Goal: Task Accomplishment & Management: Manage account settings

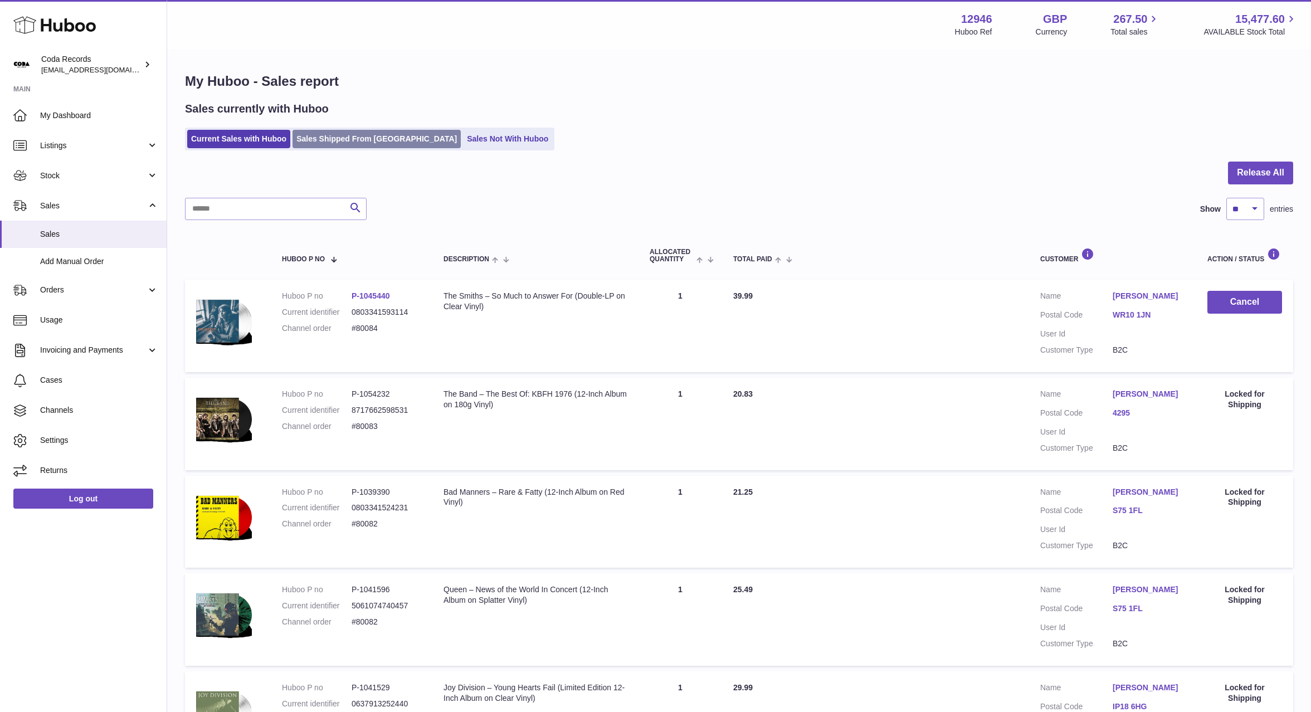
click at [338, 142] on link "Sales Shipped From [GEOGRAPHIC_DATA]" at bounding box center [377, 139] width 168 height 18
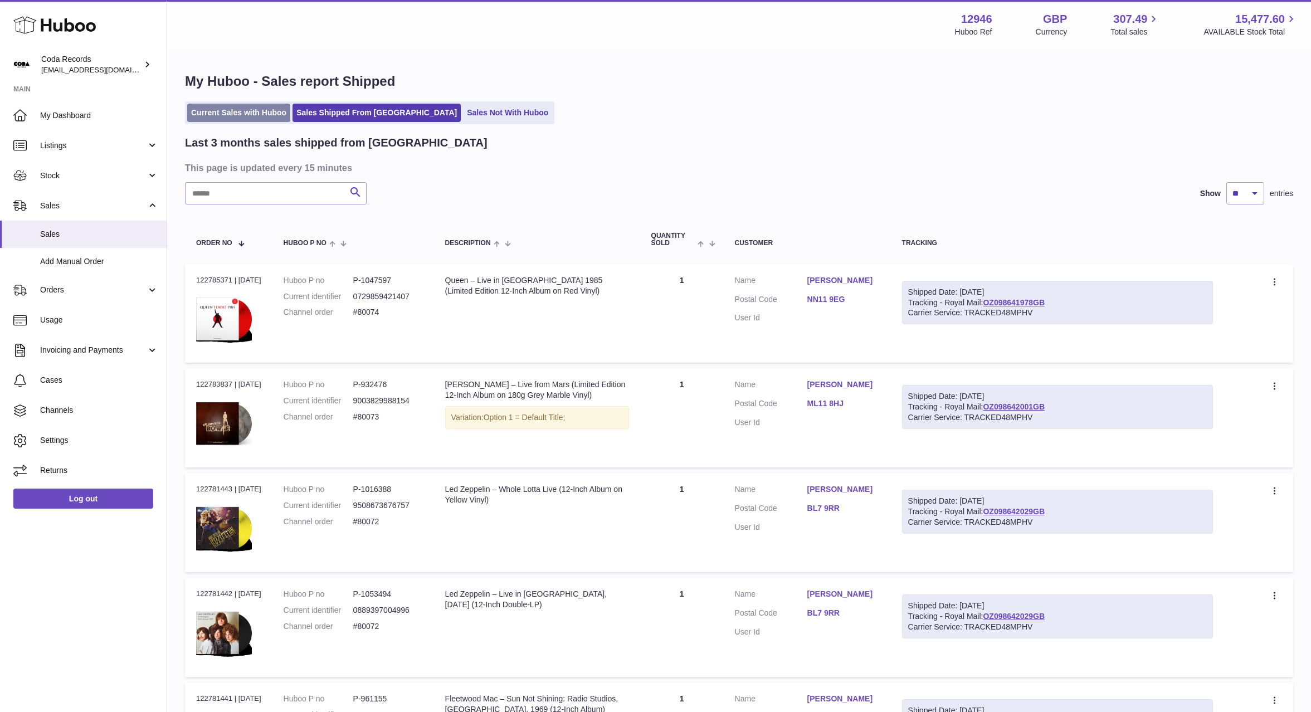
click at [249, 119] on link "Current Sales with Huboo" at bounding box center [238, 113] width 103 height 18
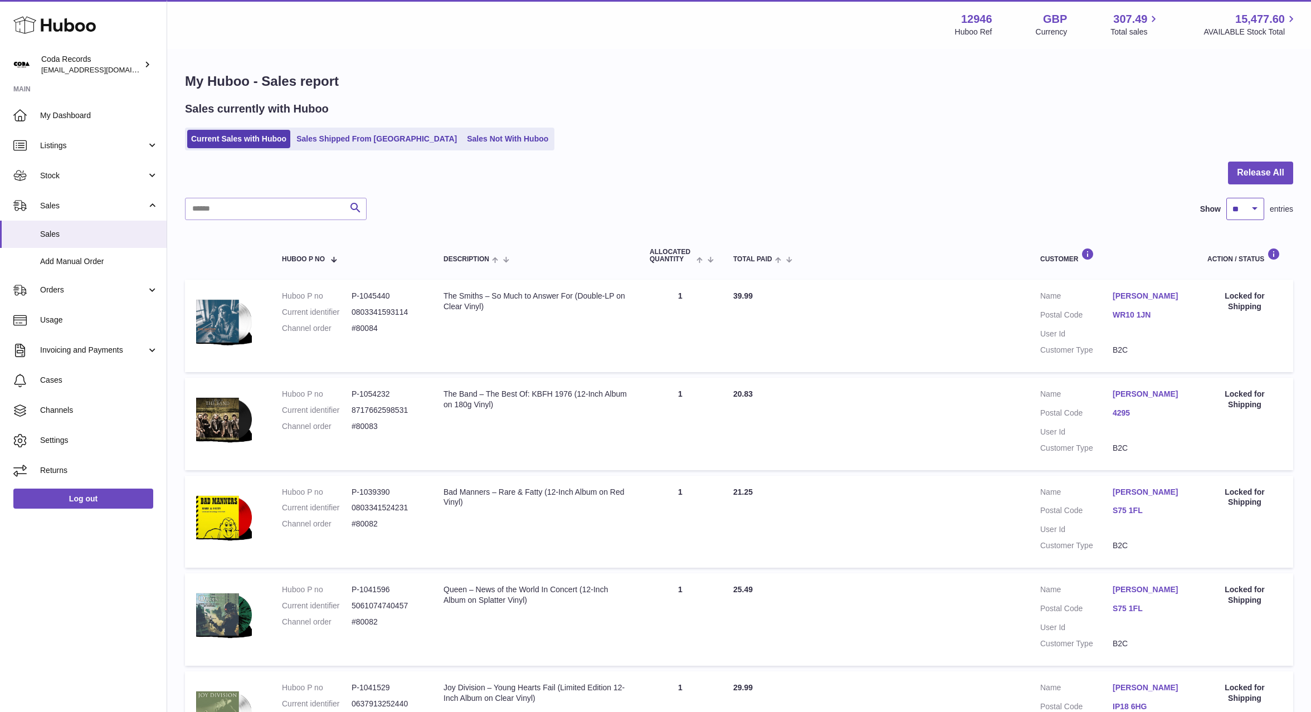
click at [1256, 208] on select "** ** ** ***" at bounding box center [1246, 209] width 38 height 22
select select "***"
click at [330, 137] on link "Sales Shipped From [GEOGRAPHIC_DATA]" at bounding box center [377, 139] width 168 height 18
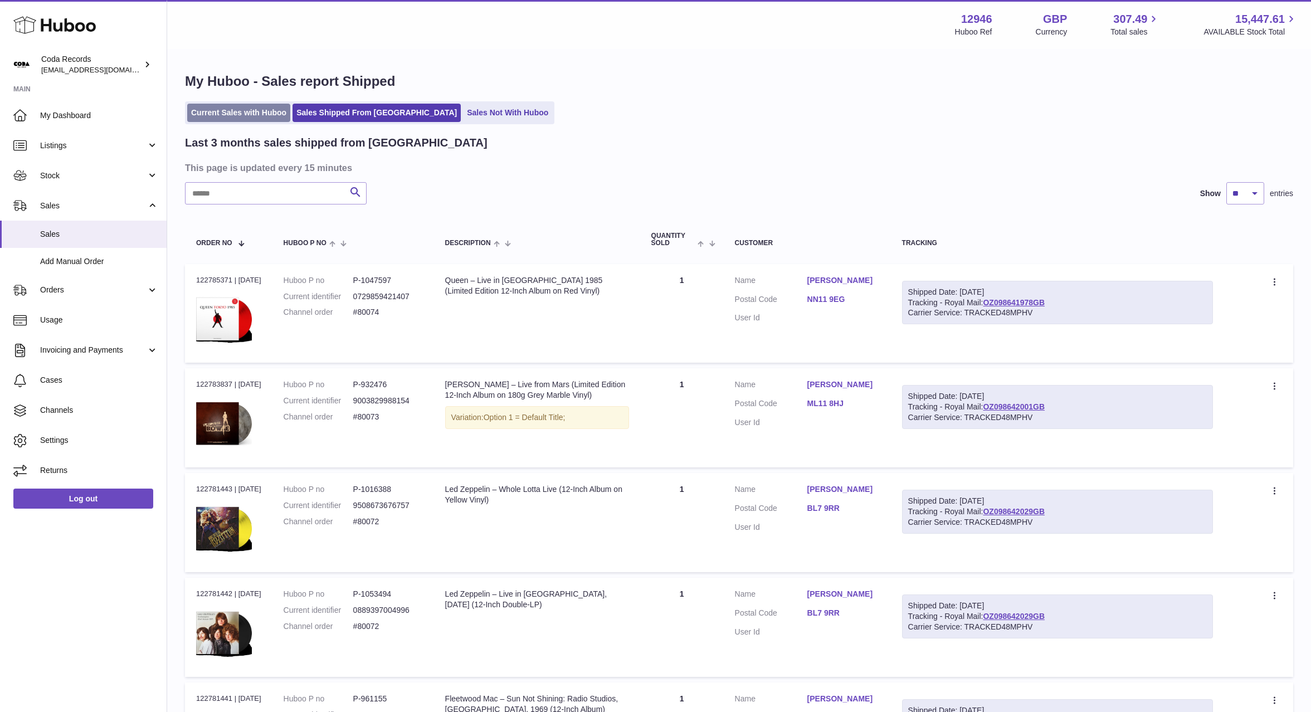
click at [251, 117] on link "Current Sales with Huboo" at bounding box center [238, 113] width 103 height 18
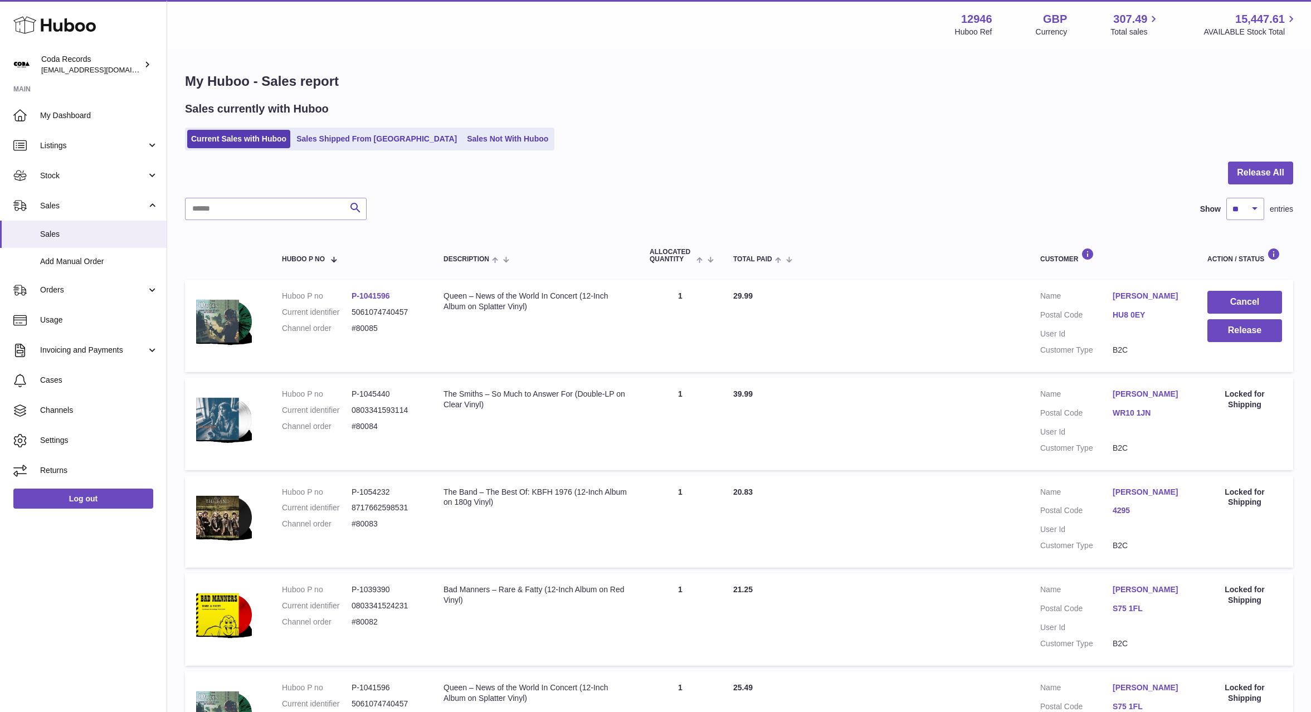
click at [1140, 299] on link "Gary Foster" at bounding box center [1149, 296] width 72 height 11
click at [1013, 245] on div at bounding box center [655, 356] width 1311 height 712
click at [1229, 326] on button "Release" at bounding box center [1245, 330] width 75 height 23
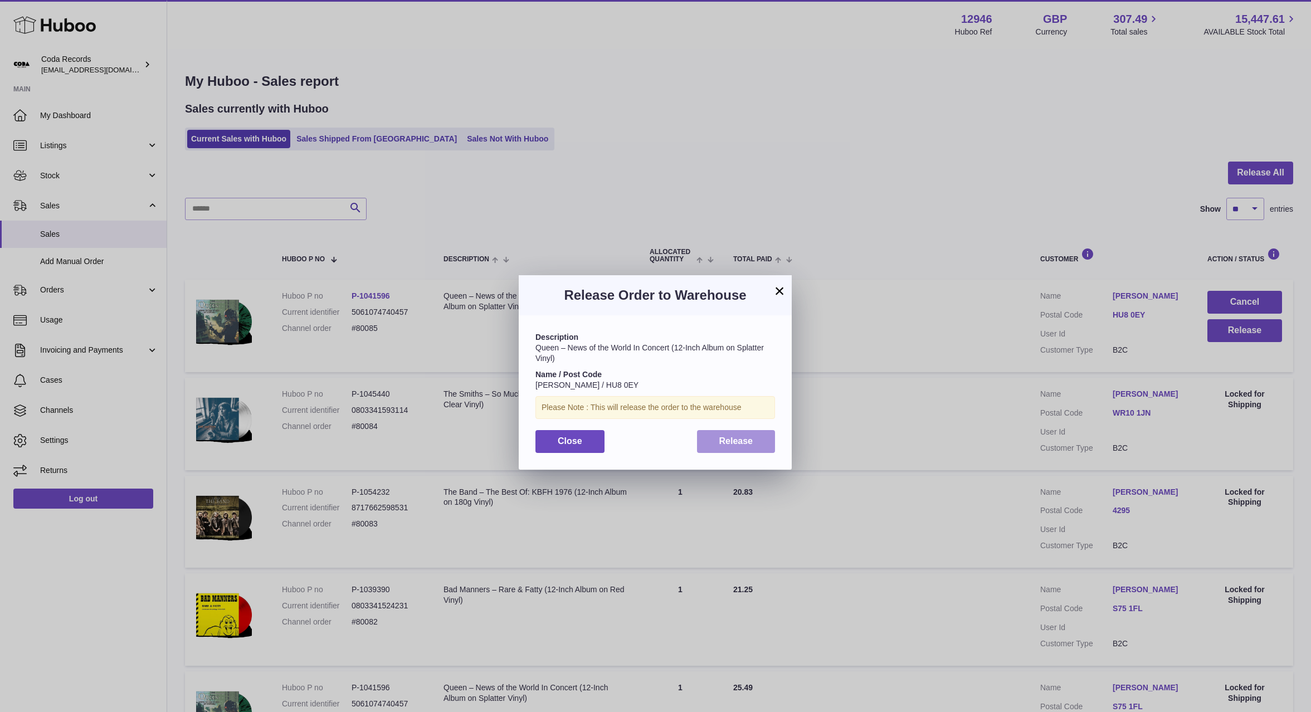
click at [757, 441] on button "Release" at bounding box center [736, 441] width 79 height 23
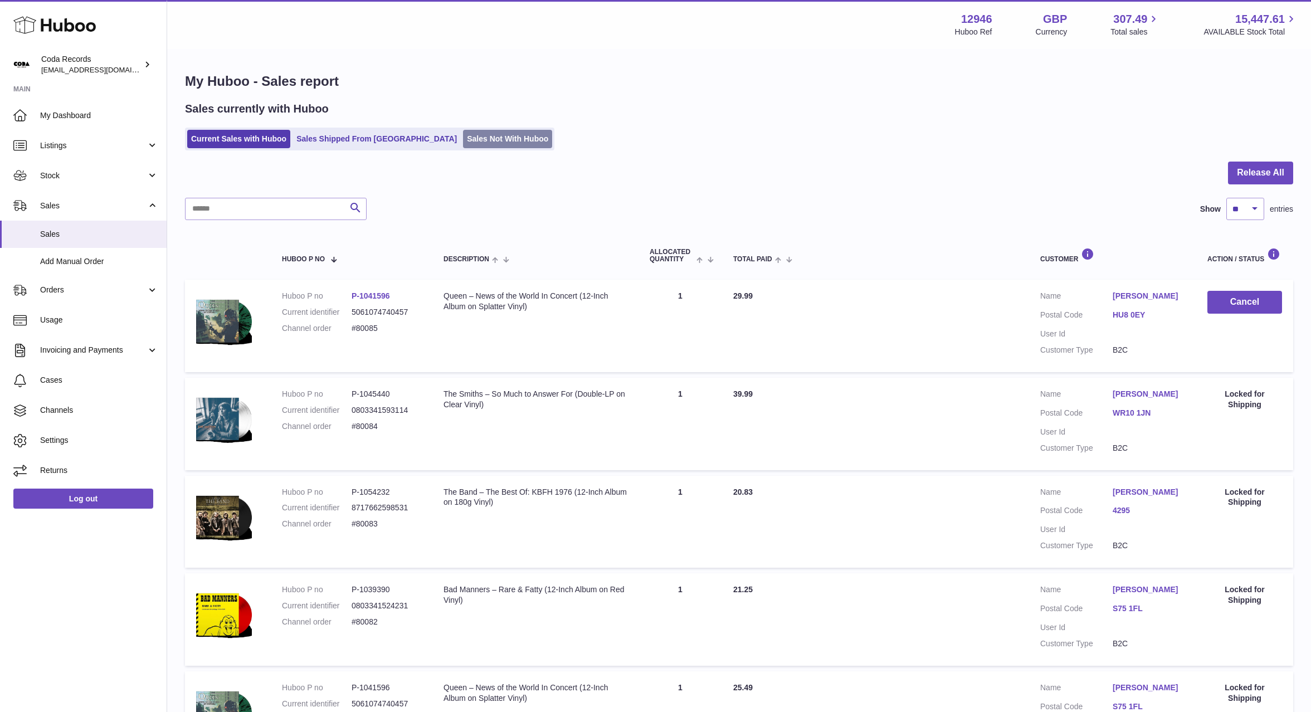
click at [463, 140] on link "Sales Not With Huboo" at bounding box center [507, 139] width 89 height 18
